Goal: Task Accomplishment & Management: Use online tool/utility

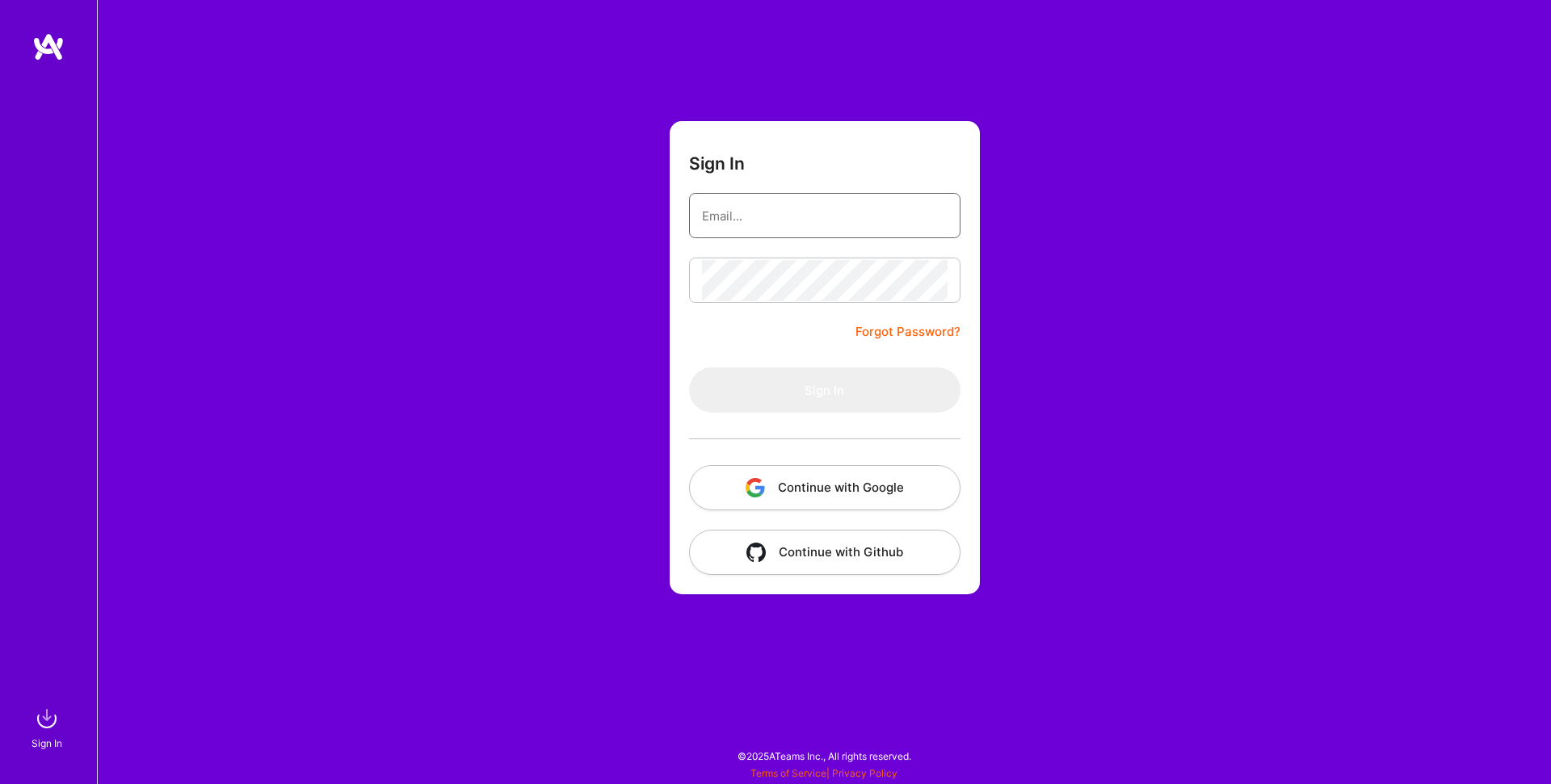
click at [719, 197] on input "email" at bounding box center [824, 216] width 245 height 41
type input "jcole@jumproom.io"
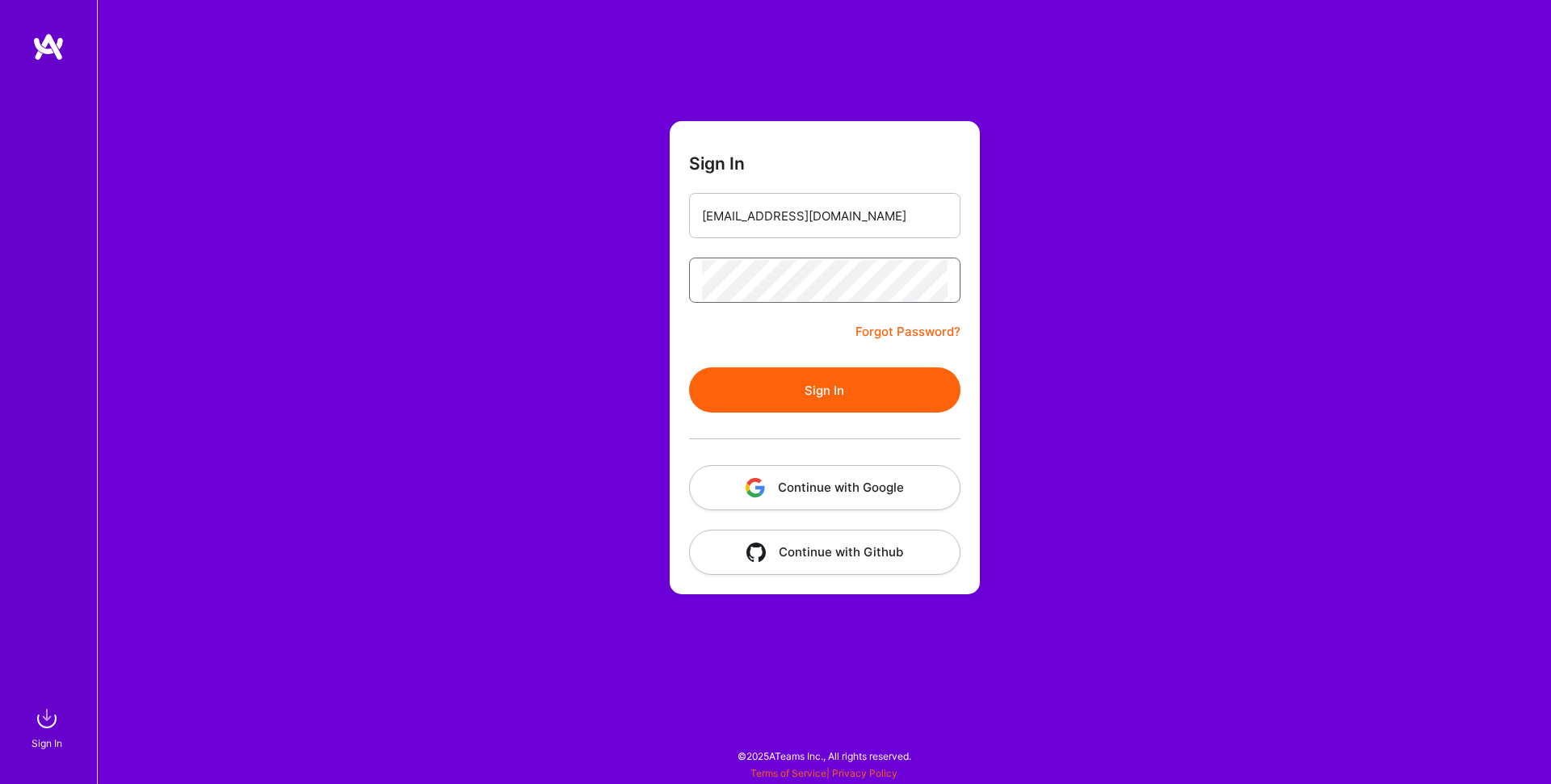
click at [689, 368] on button "Sign In" at bounding box center [824, 390] width 272 height 45
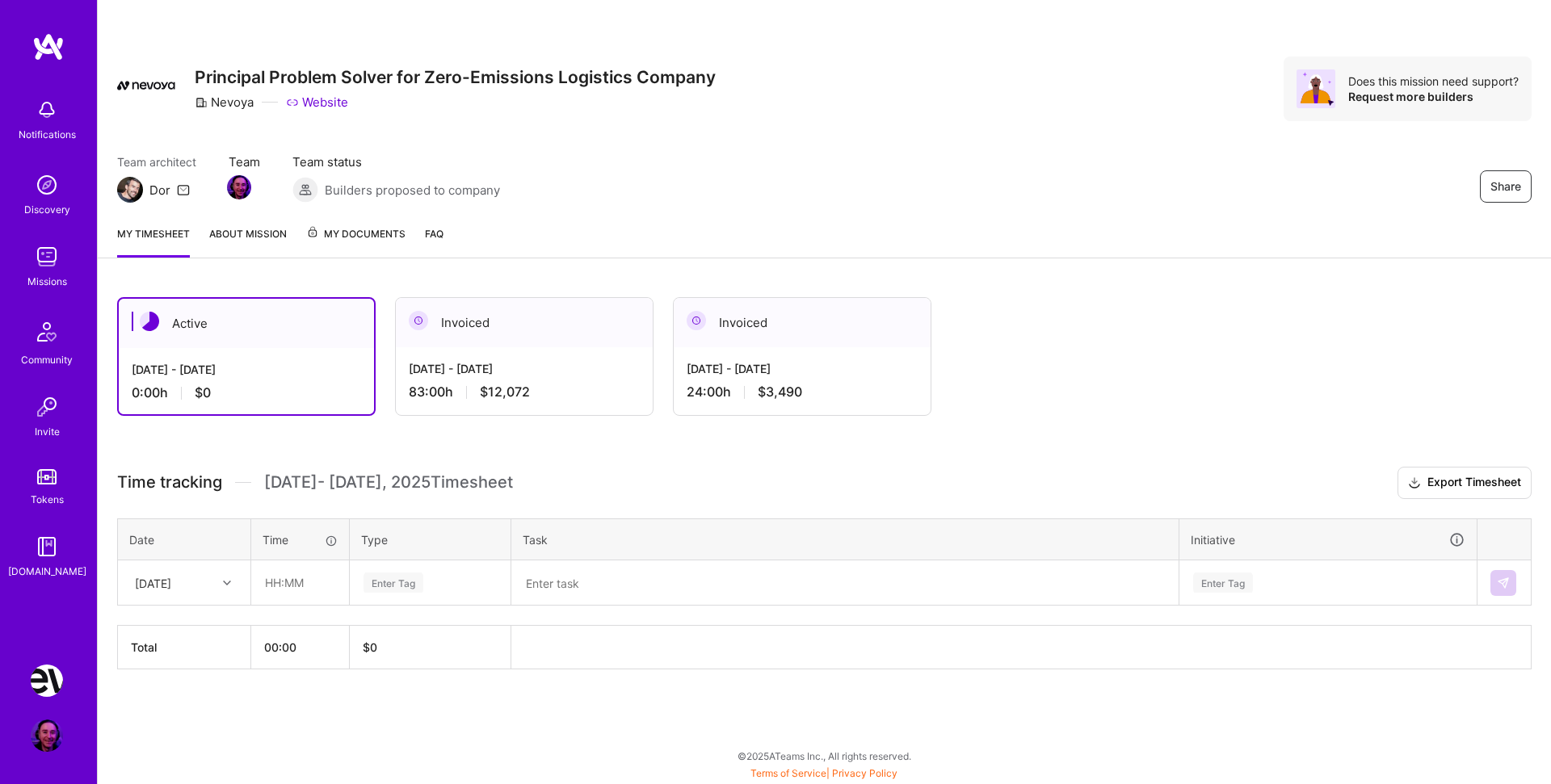
click at [781, 125] on div "Share Principal Problem Solver for Zero-Emissions Logistics Company Nevoya Webs…" at bounding box center [824, 106] width 1453 height 212
